Goal: Communication & Community: Answer question/provide support

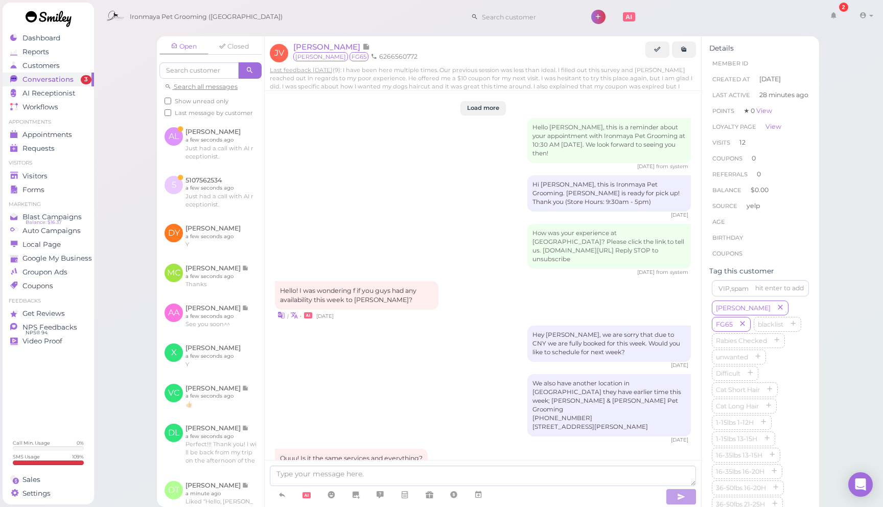
scroll to position [1159, 0]
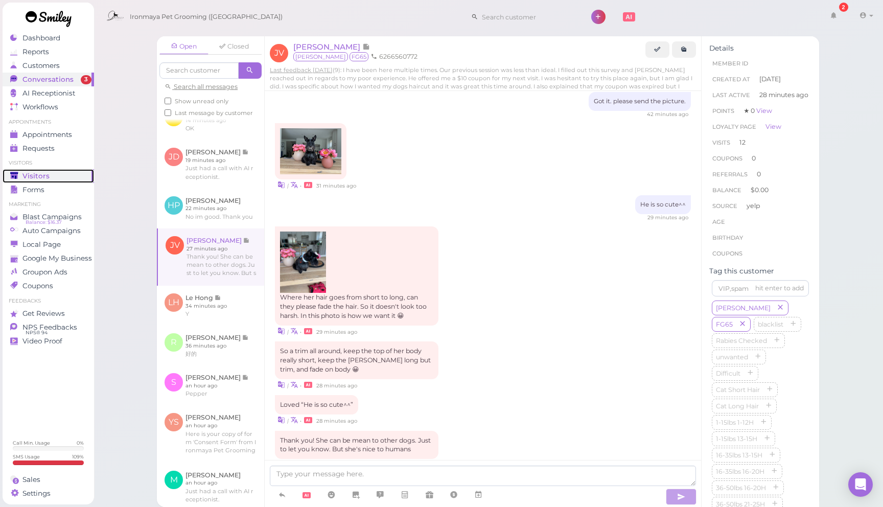
click at [49, 176] on div "Visitors" at bounding box center [47, 176] width 74 height 9
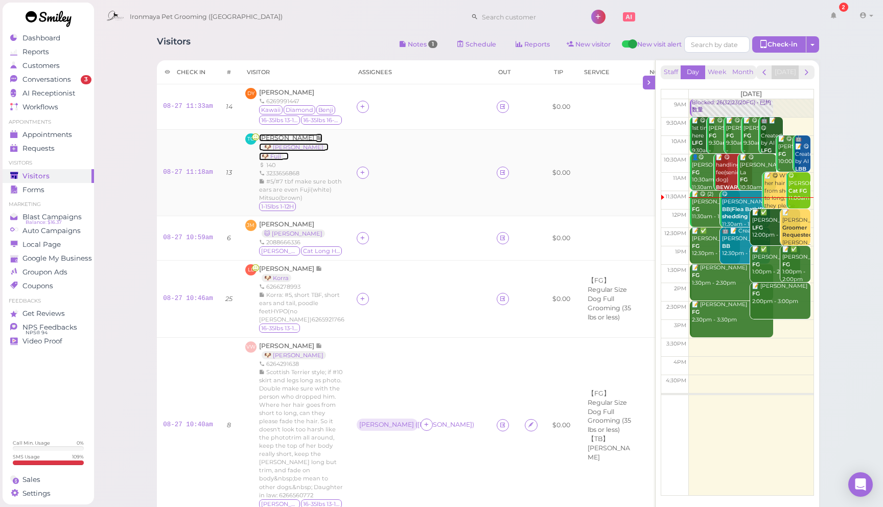
click at [283, 139] on span "[PERSON_NAME]" at bounding box center [287, 138] width 57 height 8
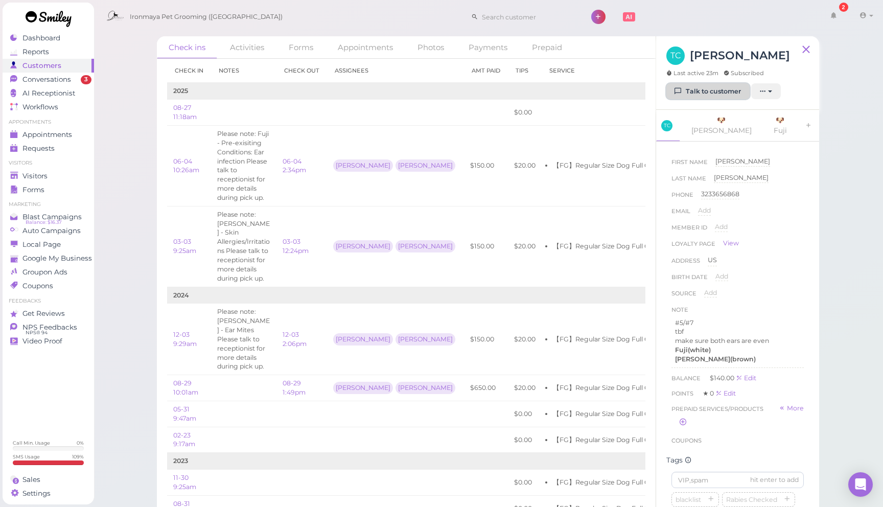
drag, startPoint x: 692, startPoint y: 89, endPoint x: 666, endPoint y: 88, distance: 26.1
click at [692, 89] on link "Talk to customer" at bounding box center [708, 91] width 83 height 16
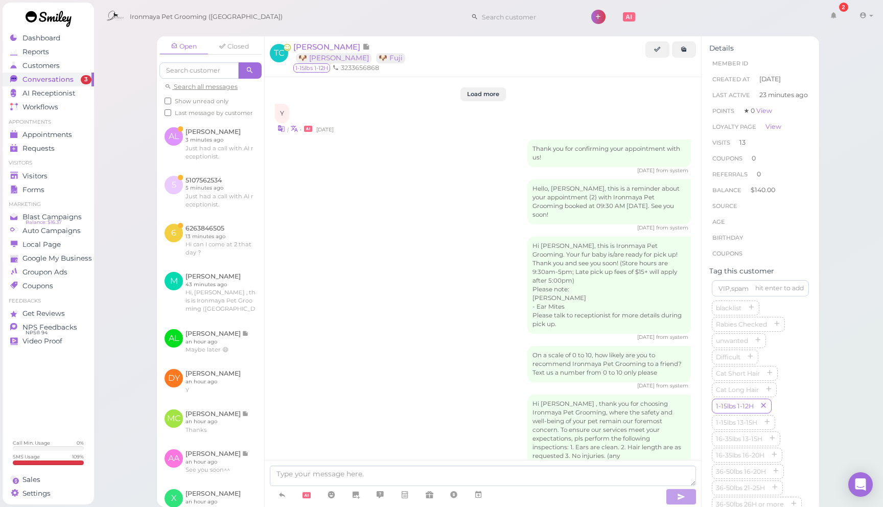
scroll to position [1618, 0]
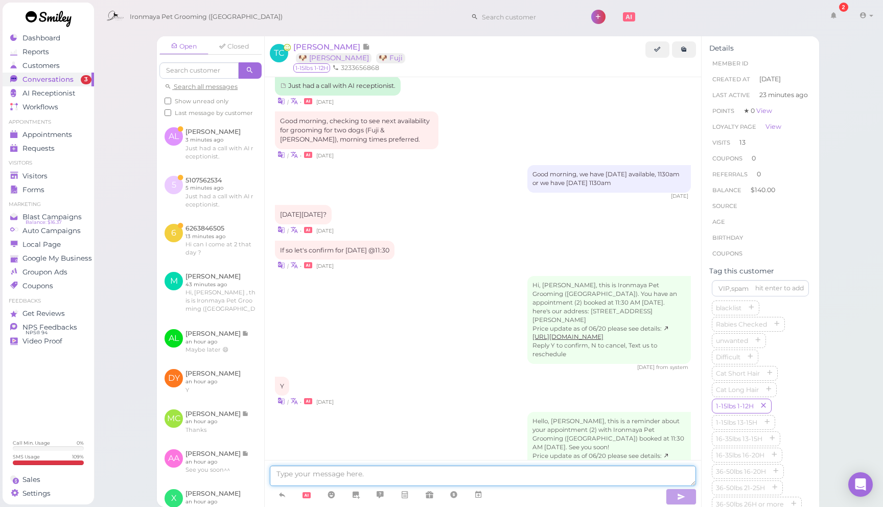
click at [401, 471] on textarea at bounding box center [483, 476] width 426 height 20
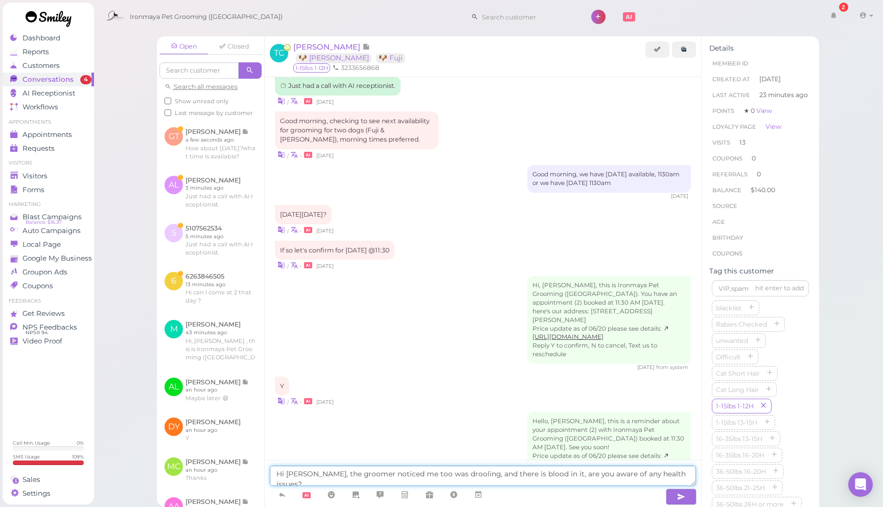
drag, startPoint x: 320, startPoint y: 471, endPoint x: 350, endPoint y: 471, distance: 30.2
click at [321, 471] on textarea "Hi [PERSON_NAME], the groomer noticed me too was drooling, and there is blood i…" at bounding box center [483, 476] width 426 height 20
click at [399, 472] on textarea "Hi [PERSON_NAME], the groomer noticed me too was drooling, and there is blood i…" at bounding box center [483, 476] width 426 height 20
click at [390, 473] on textarea "Hi [PERSON_NAME], the groomer noticed me too was drooling, and there is blood i…" at bounding box center [483, 476] width 426 height 20
click at [437, 474] on textarea "Hi [PERSON_NAME], the groomer noticed [PERSON_NAME] was drooling, and there is …" at bounding box center [483, 476] width 426 height 20
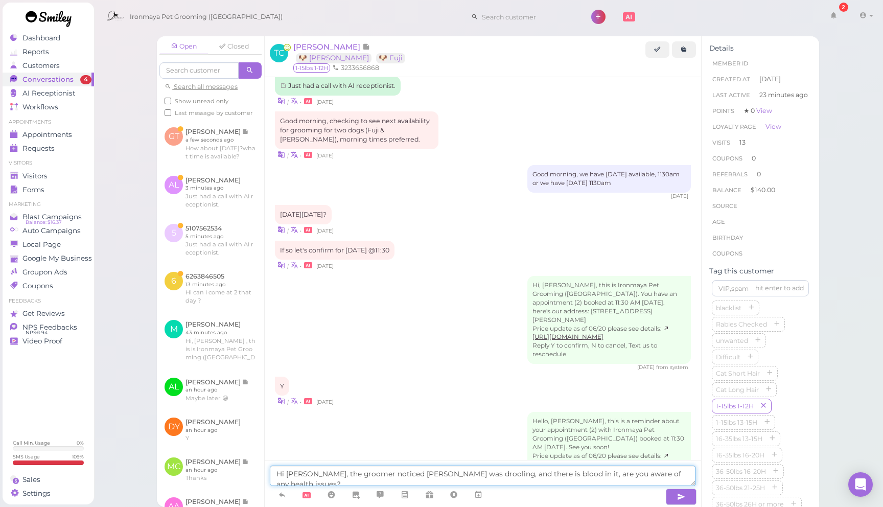
click at [289, 473] on textarea "Hi [PERSON_NAME], the groomer noticed [PERSON_NAME] was drooling, and there is …" at bounding box center [483, 476] width 426 height 20
type textarea "Hi [PERSON_NAME], the groomer noticed [PERSON_NAME] was drooling, and there is …"
click at [672, 475] on textarea "Hi [PERSON_NAME], the groomer noticed [PERSON_NAME] was drooling, and there is …" at bounding box center [483, 476] width 426 height 20
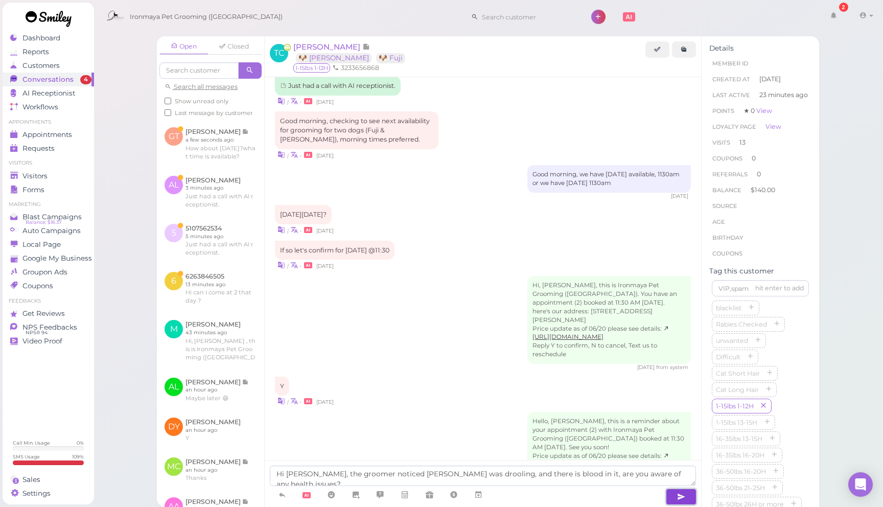
click at [685, 500] on icon "button" at bounding box center [681, 497] width 8 height 10
click at [439, 396] on div "| • [DATE]" at bounding box center [483, 401] width 416 height 11
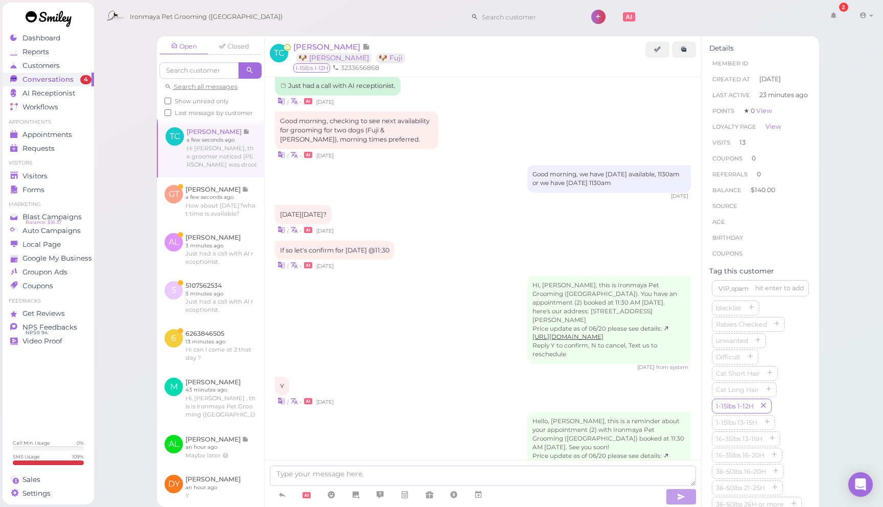
scroll to position [1659, 0]
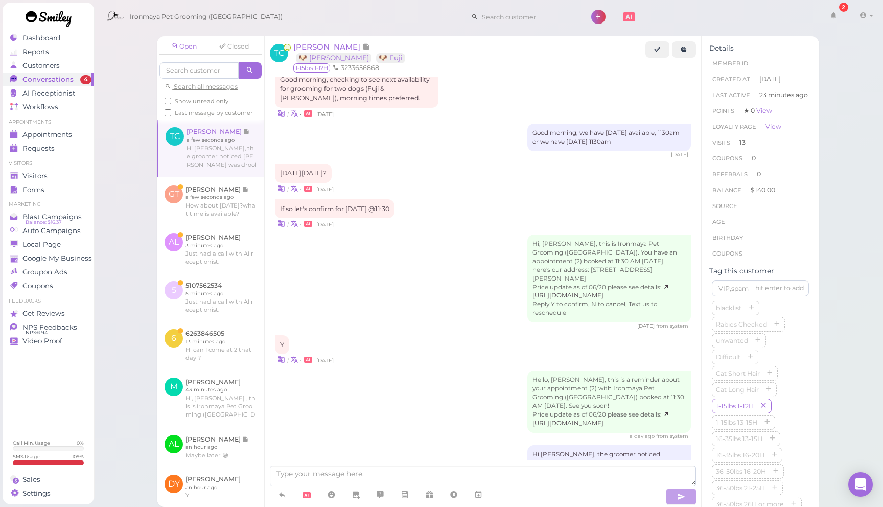
click at [123, 123] on div "Open Closed Search all messages Show unread only Last message by customer TC [P…" at bounding box center [489, 253] width 790 height 507
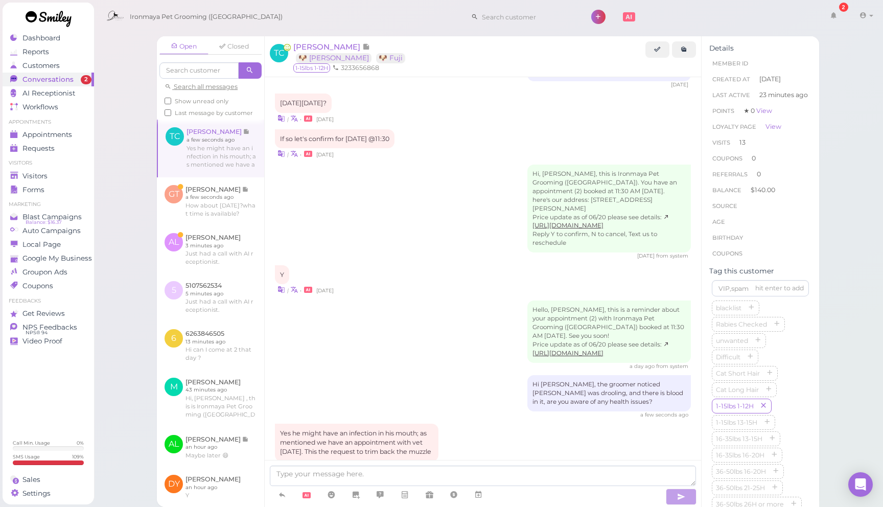
click at [468, 424] on div "Yes he might have an infection in his mouth; as mentioned we have an appointmen…" at bounding box center [483, 448] width 416 height 49
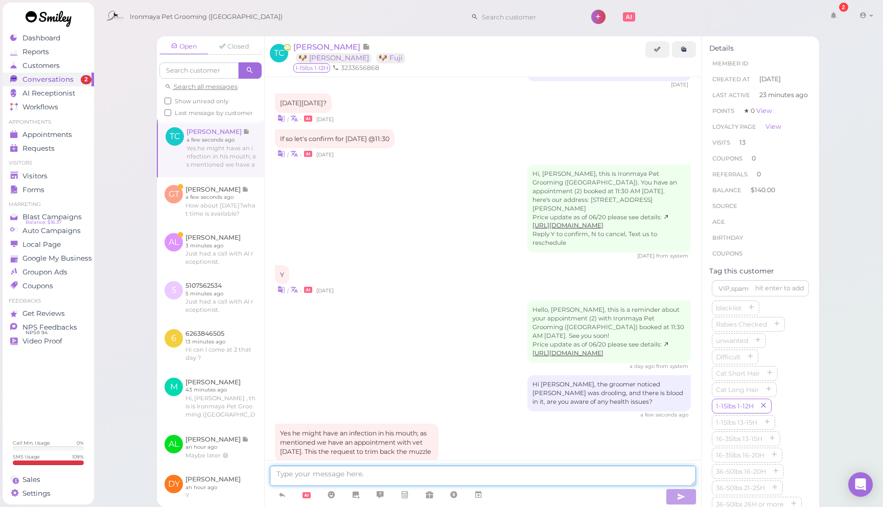
click at [446, 474] on textarea at bounding box center [483, 476] width 426 height 20
type textarea "f"
type textarea "thank you for letting us know [PERSON_NAME]"
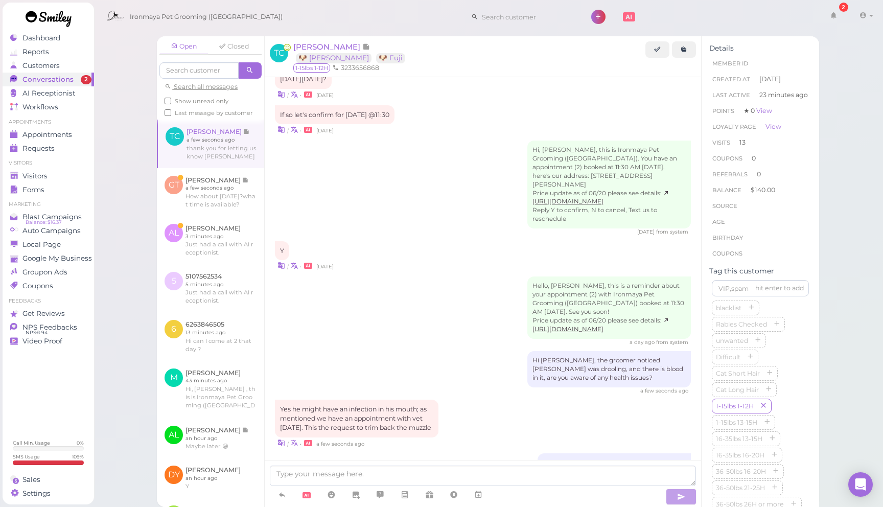
drag, startPoint x: 526, startPoint y: 343, endPoint x: 520, endPoint y: 349, distance: 8.0
click at [526, 351] on div "Hi [PERSON_NAME], the groomer noticed [PERSON_NAME] was drooling, and there is …" at bounding box center [483, 372] width 416 height 43
drag, startPoint x: 394, startPoint y: 301, endPoint x: 394, endPoint y: 306, distance: 5.1
click at [394, 339] on div "a day ago from system" at bounding box center [483, 342] width 416 height 7
click at [130, 244] on div "Open Closed Search all messages Show unread only Last message by customer TC [P…" at bounding box center [489, 253] width 790 height 507
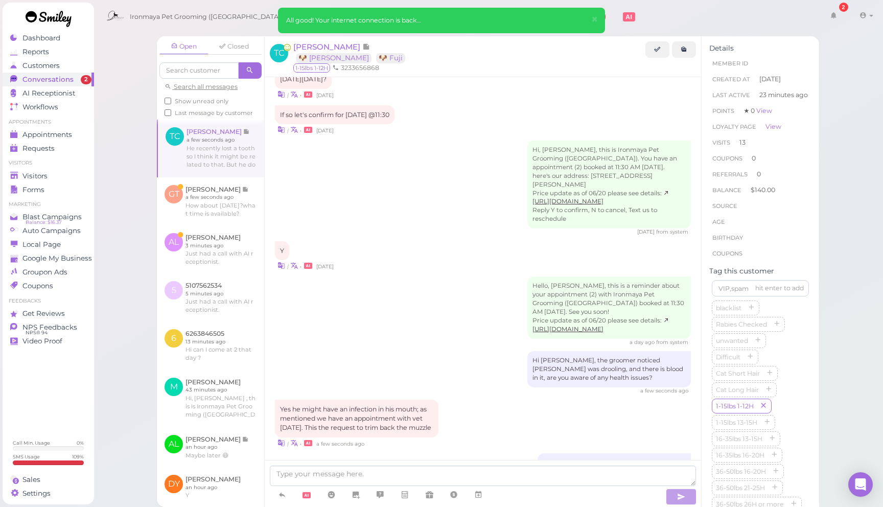
scroll to position [1859, 0]
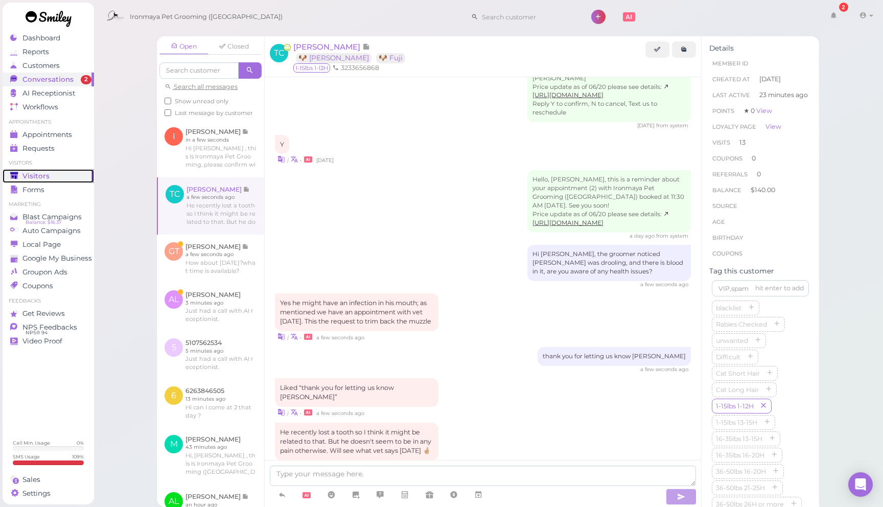
click at [48, 172] on div "Visitors" at bounding box center [47, 176] width 74 height 9
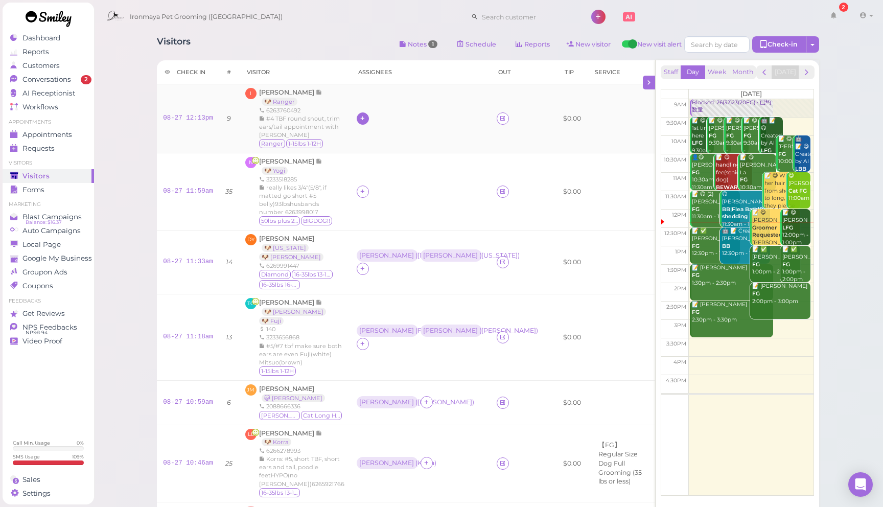
click at [366, 117] on icon at bounding box center [362, 119] width 7 height 8
click at [351, 87] on td "I [PERSON_NAME] 🐶 Ranger 6263760492 #4 TBF round snout, trim ears/tail appointm…" at bounding box center [294, 118] width 111 height 69
click at [400, 106] on td at bounding box center [421, 118] width 140 height 69
drag, startPoint x: 387, startPoint y: 115, endPoint x: 388, endPoint y: 120, distance: 5.1
click at [366, 115] on icon at bounding box center [362, 119] width 7 height 8
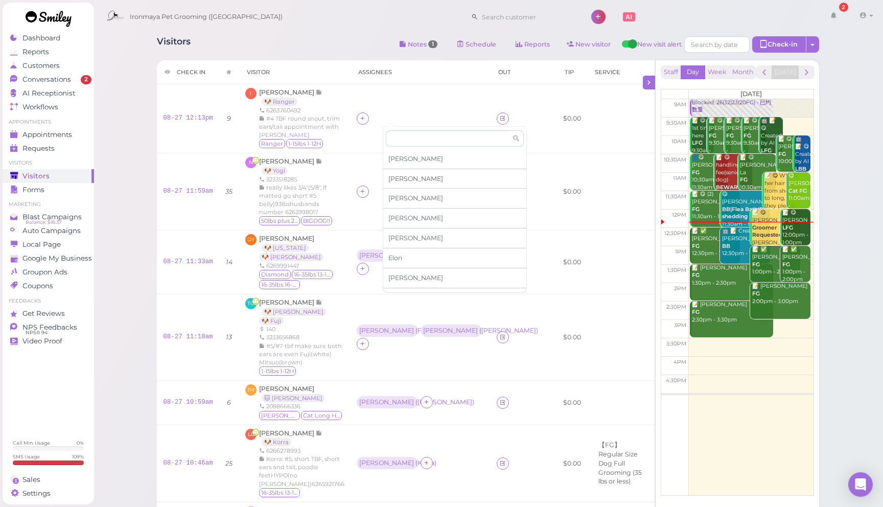
drag, startPoint x: 402, startPoint y: 177, endPoint x: 400, endPoint y: 173, distance: 5.3
click at [402, 177] on span "[PERSON_NAME]" at bounding box center [416, 179] width 55 height 8
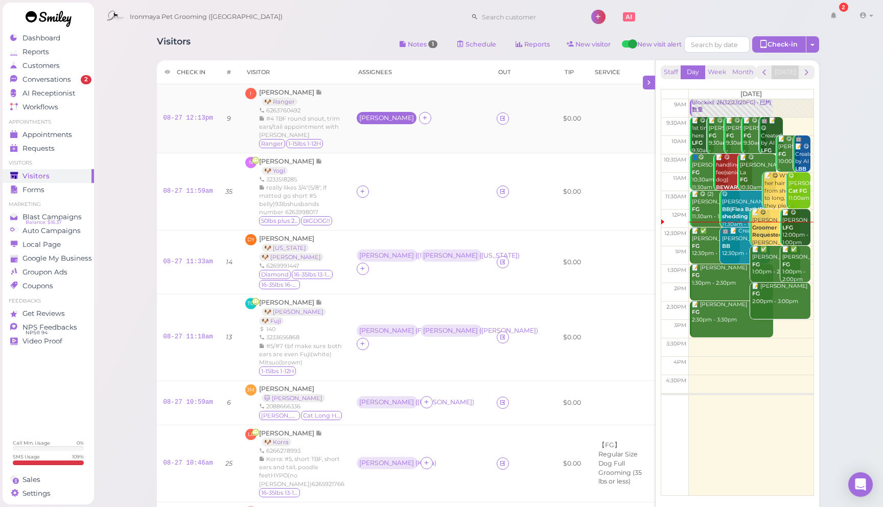
click at [392, 115] on div "[PERSON_NAME]" at bounding box center [386, 118] width 55 height 7
click at [415, 161] on span "Select pets" at bounding box center [408, 159] width 35 height 11
click at [491, 140] on td "[PERSON_NAME] ( Ranger )" at bounding box center [421, 118] width 140 height 69
click at [369, 186] on div at bounding box center [363, 192] width 12 height 12
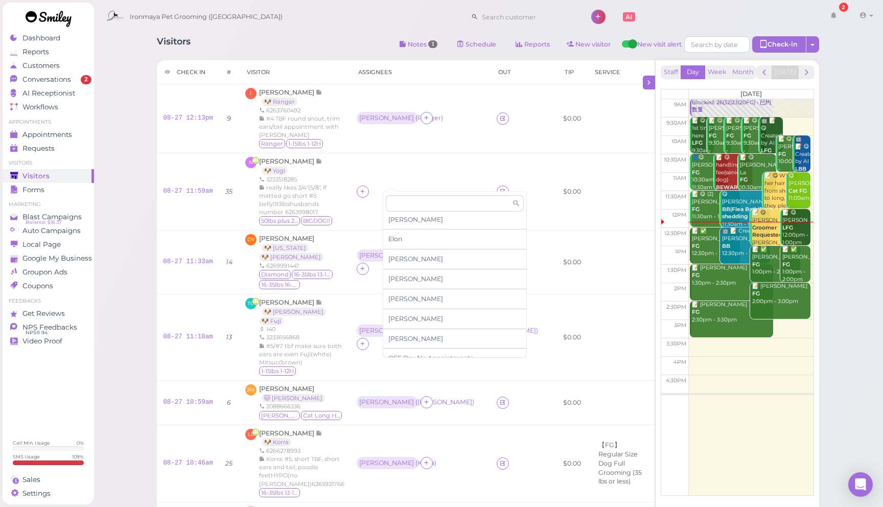
scroll to position [89, 0]
click at [396, 275] on span "[PERSON_NAME]" at bounding box center [416, 273] width 55 height 8
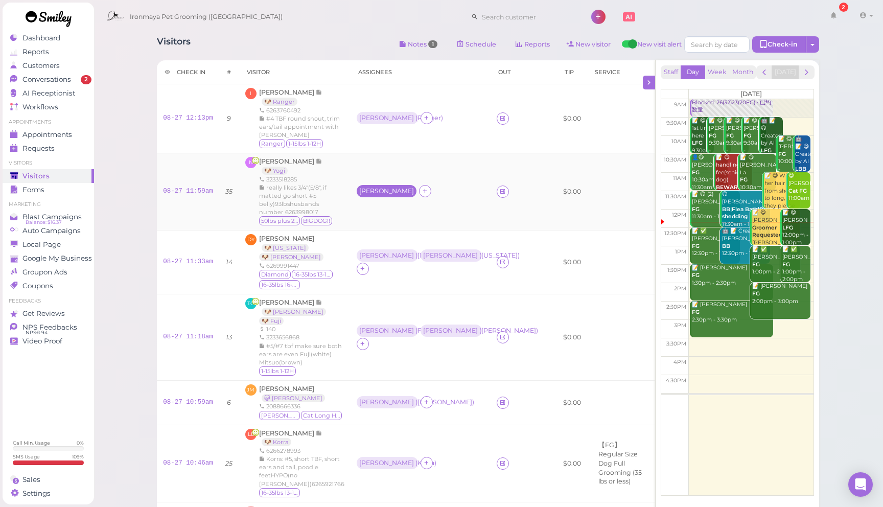
drag, startPoint x: 397, startPoint y: 198, endPoint x: 392, endPoint y: 179, distance: 19.2
click at [397, 197] on td "[PERSON_NAME]" at bounding box center [421, 191] width 140 height 77
click at [392, 188] on div "[PERSON_NAME]" at bounding box center [386, 191] width 55 height 7
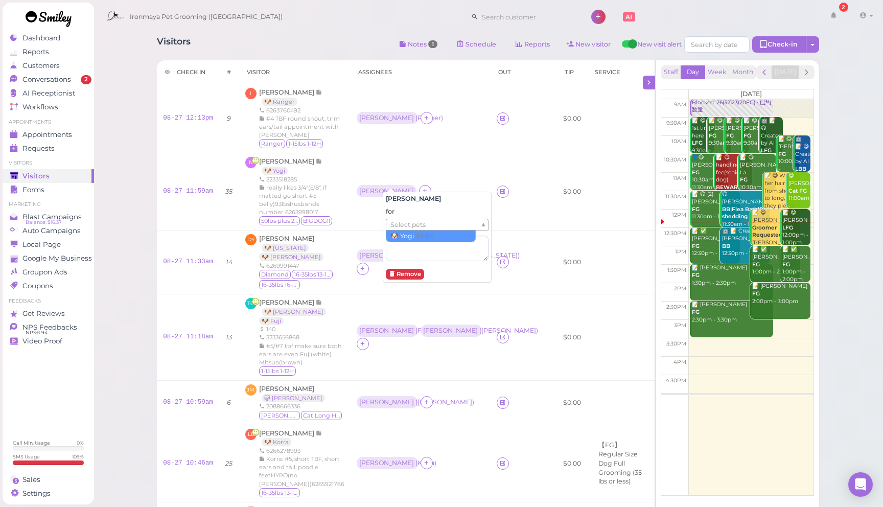
click at [412, 229] on span "Select pets" at bounding box center [408, 224] width 35 height 11
drag, startPoint x: 413, startPoint y: 234, endPoint x: 423, endPoint y: 231, distance: 10.7
click at [469, 187] on div "[PERSON_NAME] for Yogi × 🐶 Yogi 93 lbs Remove" at bounding box center [437, 235] width 109 height 97
click at [491, 207] on td "[PERSON_NAME] ( Yogi )" at bounding box center [421, 191] width 140 height 77
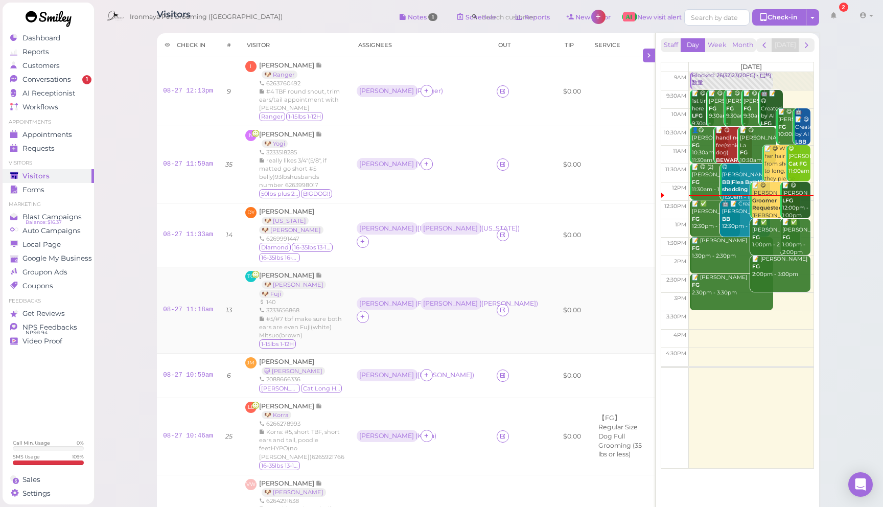
scroll to position [0, 0]
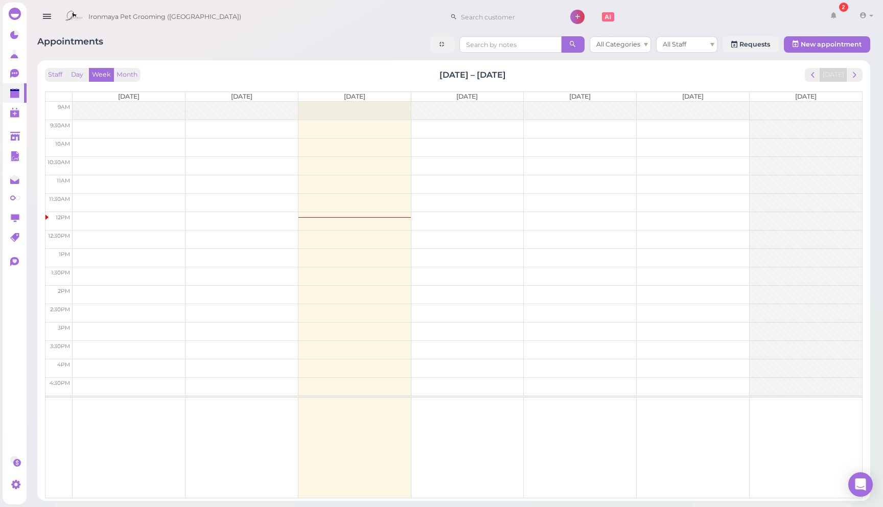
click at [42, 23] on icon "button" at bounding box center [46, 16] width 11 height 13
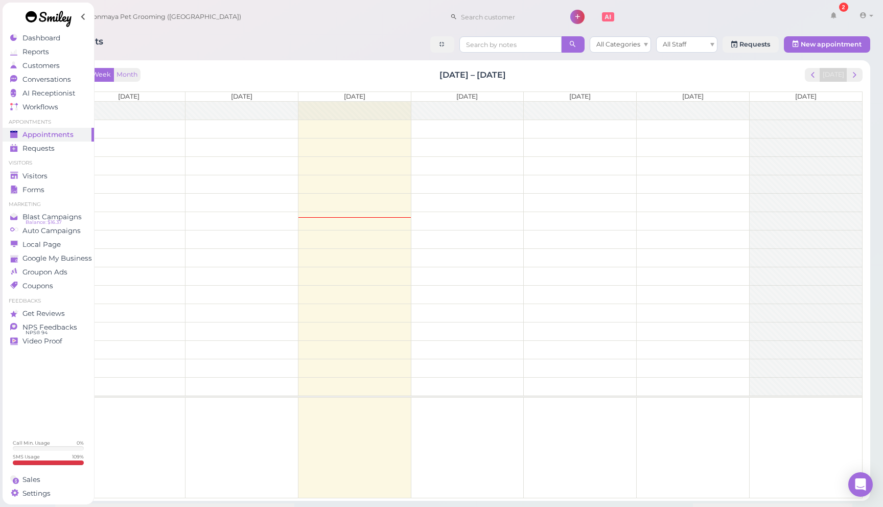
click at [381, 33] on div "Appointments All Categories All Staff Requests New appointment Staff Day Week M…" at bounding box center [454, 265] width 859 height 472
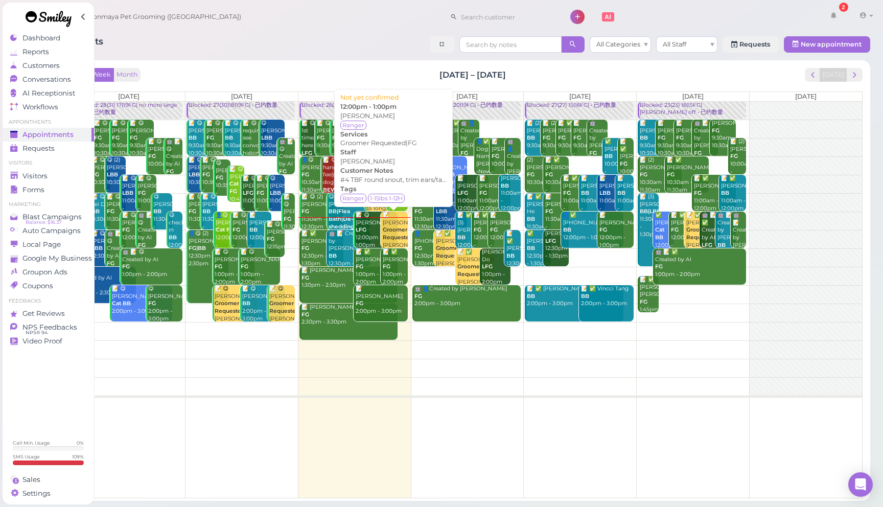
click at [397, 238] on b "Groomer Requested|FG" at bounding box center [402, 233] width 39 height 14
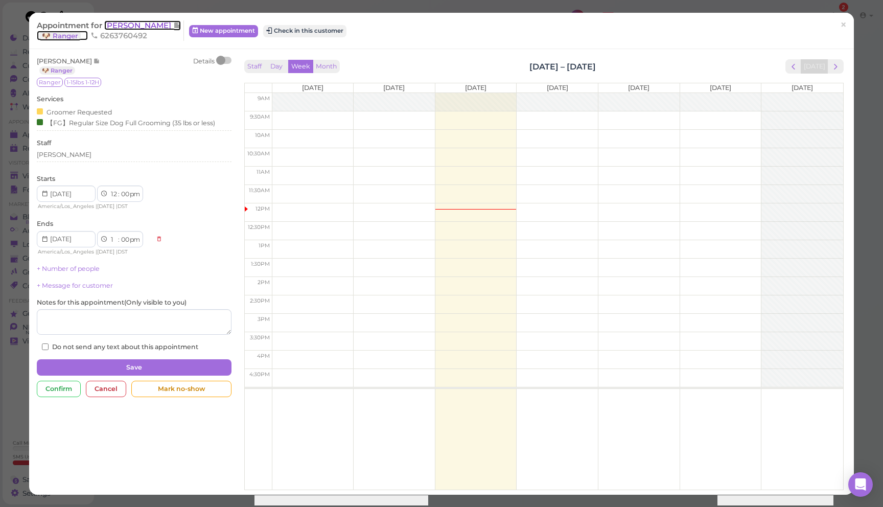
click at [117, 25] on span "[PERSON_NAME]" at bounding box center [138, 25] width 69 height 10
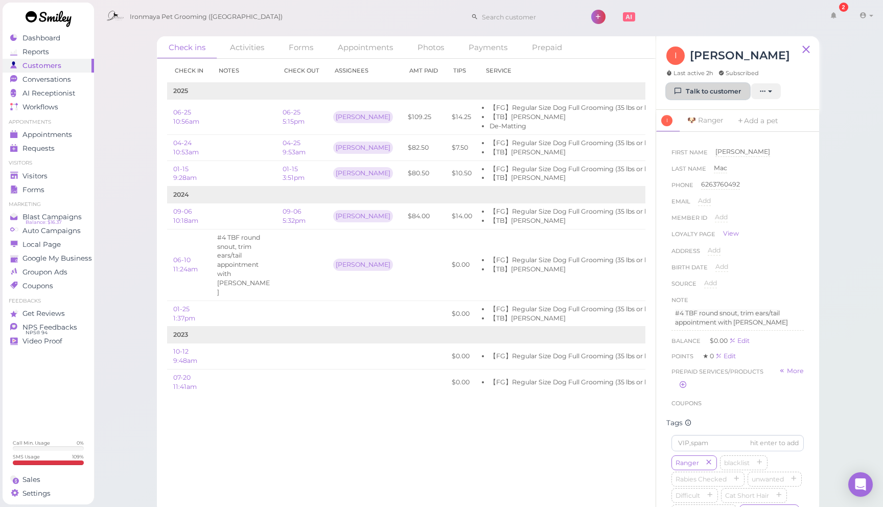
click at [705, 87] on link "Talk to customer" at bounding box center [708, 91] width 83 height 16
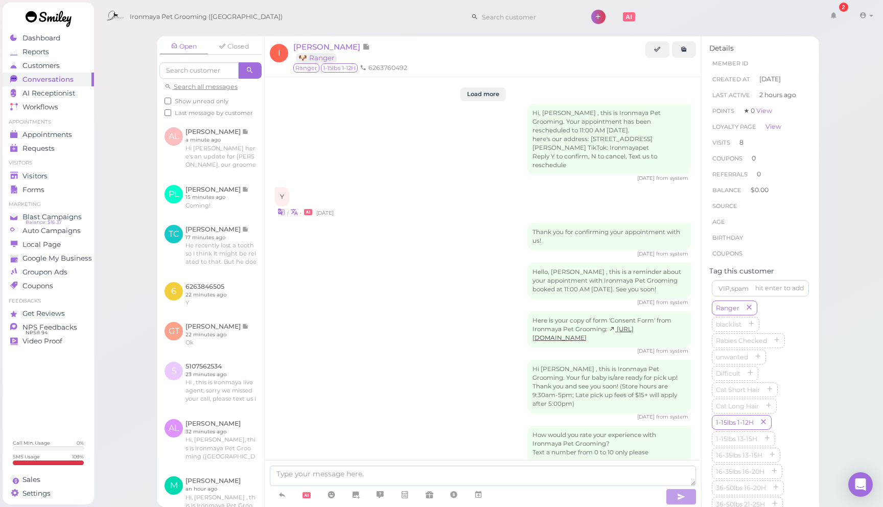
scroll to position [1393, 0]
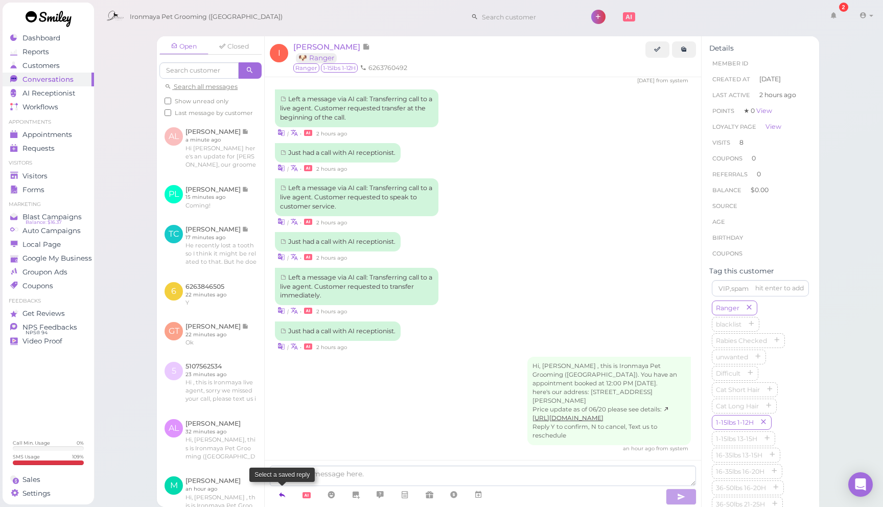
click at [282, 494] on icon at bounding box center [282, 495] width 8 height 10
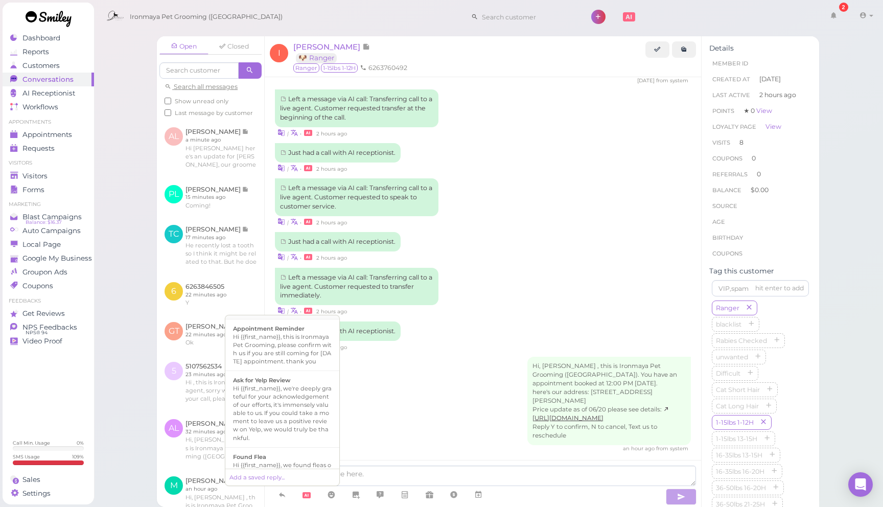
scroll to position [148, 0]
click at [300, 359] on div "Hi {{first_name}}, this is Ironmaya Pet Grooming, please confirm with us if you…" at bounding box center [282, 344] width 99 height 33
type textarea "Hi {{first_name}}, this is Ironmaya Pet Grooming, please confirm with us if you…"
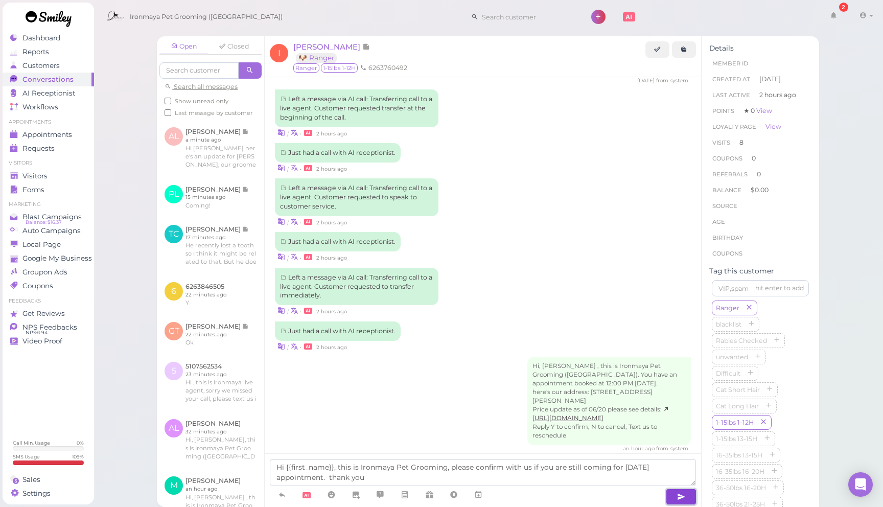
click at [678, 496] on icon "button" at bounding box center [681, 497] width 8 height 10
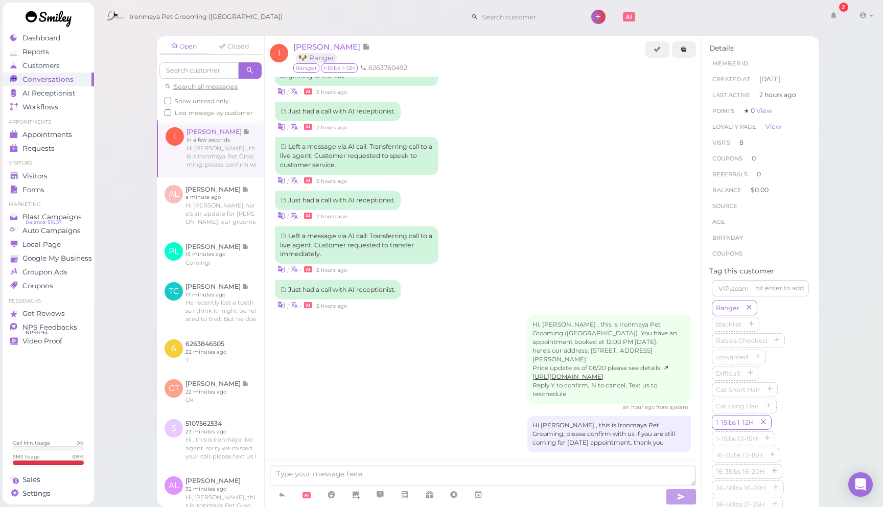
drag, startPoint x: 431, startPoint y: 348, endPoint x: 410, endPoint y: 290, distance: 61.6
click at [430, 346] on div "Hi, Irene , this is Ironmaya Pet Grooming (Arcadia). You have an appointment bo…" at bounding box center [483, 363] width 416 height 96
click at [54, 132] on span "Appointments" at bounding box center [47, 134] width 51 height 9
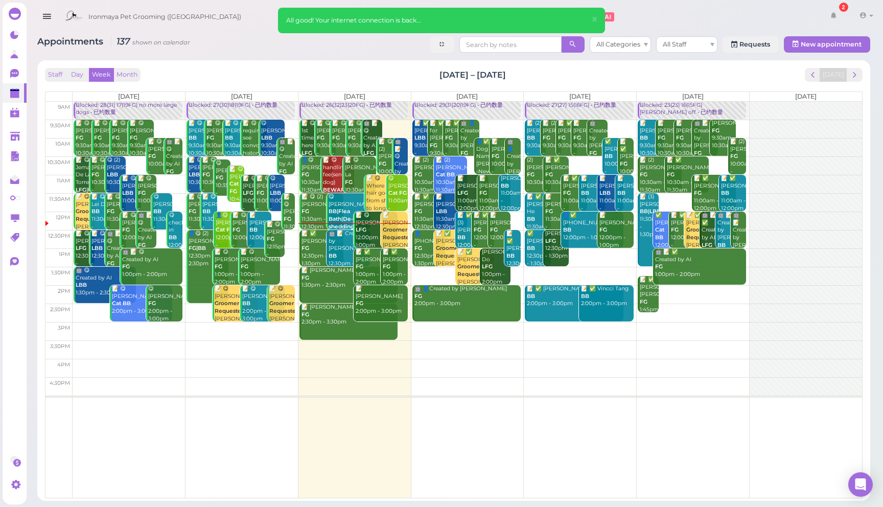
click at [239, 28] on div "Ironmaya Pet Grooming (Arcadia) 2 Account" at bounding box center [469, 17] width 818 height 29
click at [597, 22] on span "×" at bounding box center [595, 19] width 7 height 14
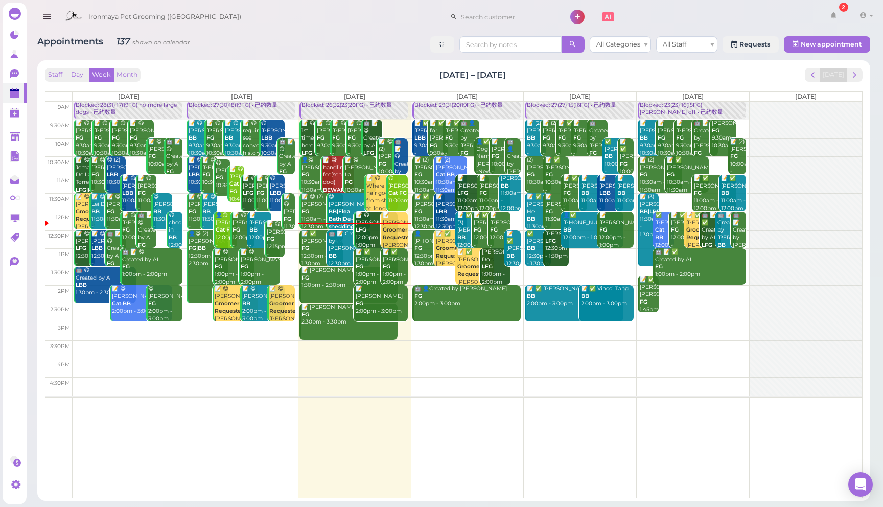
click at [620, 18] on div "Ironmaya Pet Grooming (Arcadia) 2 Account" at bounding box center [469, 17] width 818 height 29
click at [637, 22] on div "Ironmaya Pet Grooming (Arcadia) 2 Account" at bounding box center [469, 17] width 818 height 29
click at [635, 21] on div "Ironmaya Pet Grooming (Arcadia) 2 Account" at bounding box center [469, 17] width 818 height 29
